Goal: Task Accomplishment & Management: Use online tool/utility

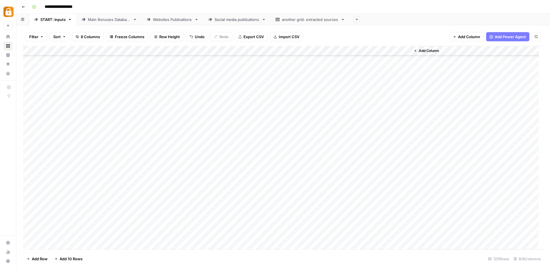
scroll to position [1034, 0]
click at [64, 241] on div "Add Column" at bounding box center [283, 147] width 520 height 203
click at [175, 237] on div "Add Column" at bounding box center [283, 147] width 520 height 203
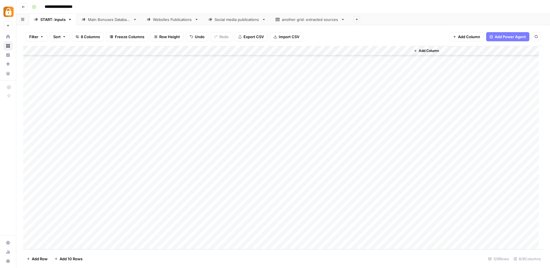
click at [156, 235] on div "Add Column" at bounding box center [283, 147] width 520 height 203
paste textarea "**********"
type textarea "**********"
click at [107, 225] on div "Add Column" at bounding box center [283, 147] width 520 height 203
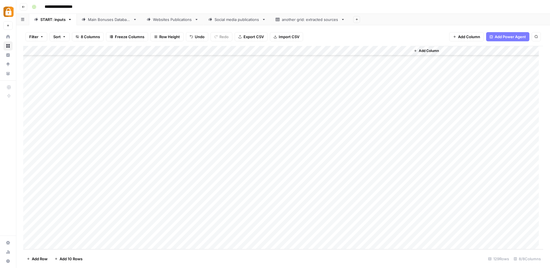
click at [109, 235] on div "Add Column" at bounding box center [283, 147] width 520 height 203
click at [110, 236] on button "Max" at bounding box center [110, 233] width 12 height 7
click at [244, 234] on div "Add Column" at bounding box center [283, 147] width 520 height 203
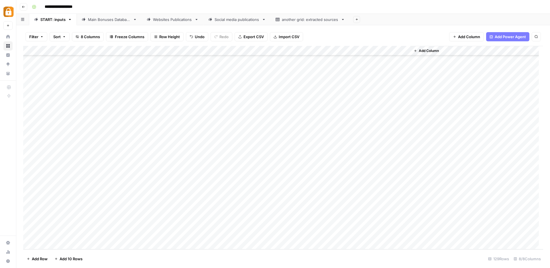
click at [245, 234] on div "Add Column" at bounding box center [283, 147] width 520 height 203
click at [249, 234] on button "e-mail" at bounding box center [247, 231] width 16 height 7
click at [327, 236] on div "Add Column" at bounding box center [283, 147] width 520 height 203
click at [321, 127] on div "Add Column" at bounding box center [283, 147] width 520 height 203
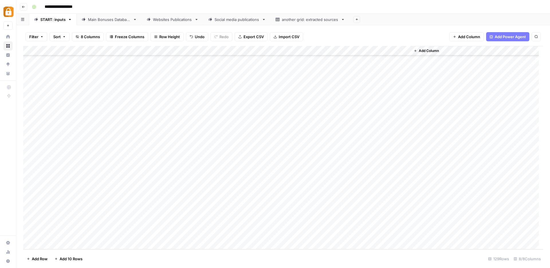
click at [326, 237] on div "Add Column" at bounding box center [283, 147] width 520 height 203
click at [367, 233] on div "Add Column" at bounding box center [283, 147] width 520 height 203
